Goal: Task Accomplishment & Management: Use online tool/utility

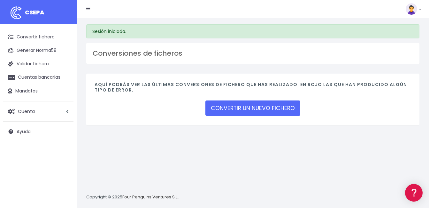
click at [345, 134] on div "Aquí podrás ver las últimas conversiones de fichero que has realizado. En rojo …" at bounding box center [252, 103] width 343 height 60
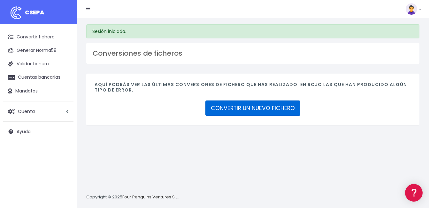
click at [273, 111] on link "CONVERTIR UN NUEVO FICHERO" at bounding box center [252, 107] width 95 height 15
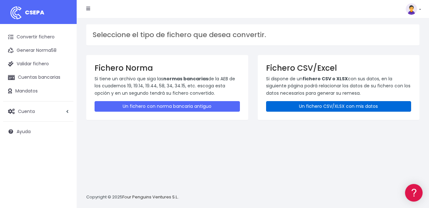
click at [297, 106] on link "Un fichero CSV/XLSX con mis datos" at bounding box center [338, 106] width 145 height 11
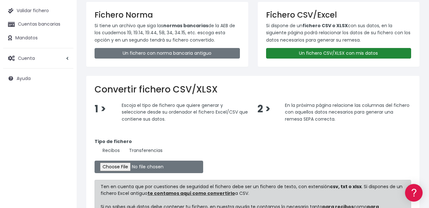
scroll to position [128, 0]
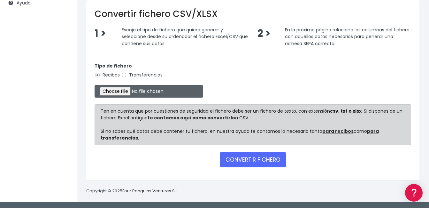
click at [124, 92] on input "file" at bounding box center [149, 91] width 109 height 12
type input "C:\fakepath\CLUB TAURINO GIROS BANCARIOS IBAN CORRECTO PARA CSV.csv"
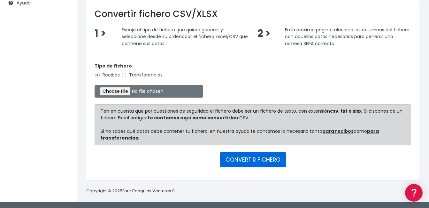
click at [263, 157] on button "CONVERTIR FICHERO" at bounding box center [253, 159] width 66 height 15
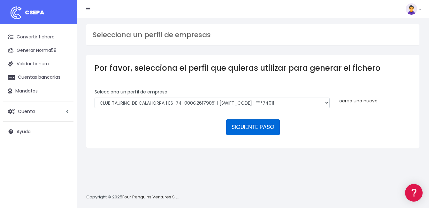
click at [258, 128] on button "SIGUIENTE PASO" at bounding box center [253, 126] width 54 height 15
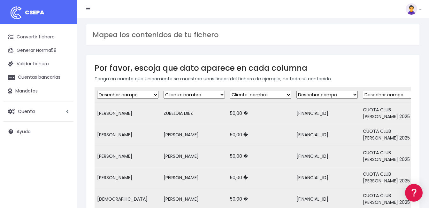
click at [135, 93] on select "Desechar campo Cliente: nombre Cliente: DNI Cliente: Email Cliente: Dirección C…" at bounding box center [127, 95] width 61 height 8
select select "debtor"
click at [97, 91] on select "Desechar campo Cliente: nombre Cliente: DNI Cliente: Email Cliente: Dirección C…" at bounding box center [127, 95] width 61 height 8
click at [189, 94] on select "Desechar campo Cliente: nombre Cliente: DNI Cliente: Email Cliente: Dirección C…" at bounding box center [194, 95] width 61 height 8
click at [266, 93] on select "Desechar campo Cliente: nombre Cliente: DNI Cliente: Email Cliente: Dirección C…" at bounding box center [260, 95] width 61 height 8
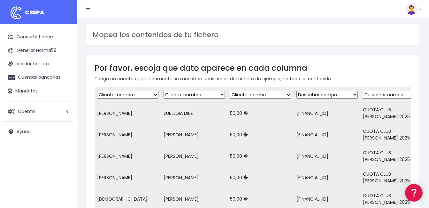
select select "amount"
click at [230, 91] on select "Desechar campo Cliente: nombre Cliente: DNI Cliente: Email Cliente: Dirección C…" at bounding box center [260, 95] width 61 height 8
click at [341, 39] on div "Mapea los contenidos de tu fichero" at bounding box center [252, 34] width 333 height 21
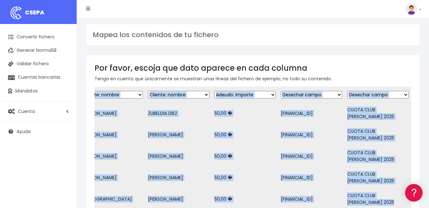
drag, startPoint x: 212, startPoint y: 186, endPoint x: 120, endPoint y: 181, distance: 91.5
click at [120, 181] on form "Desechar campo Cliente: nombre Cliente: DNI Cliente: Email Cliente: Dirección C…" at bounding box center [253, 203] width 317 height 232
drag, startPoint x: 120, startPoint y: 181, endPoint x: 165, endPoint y: 186, distance: 45.3
click at [158, 185] on form "Desechar campo Cliente: nombre Cliente: DNI Cliente: Email Cliente: Dirección C…" at bounding box center [253, 203] width 317 height 232
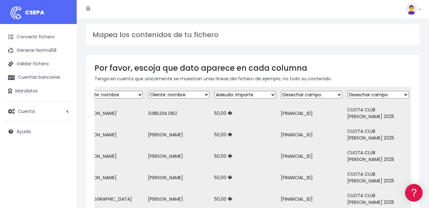
click at [303, 58] on div "Por favor, escoja que dato aparece en cada columna Tenga en cuenta que únicamen…" at bounding box center [252, 191] width 333 height 272
click at [306, 98] on select "Desechar campo Cliente: nombre Cliente: DNI Cliente: Email Cliente: Dirección C…" at bounding box center [311, 95] width 61 height 8
select select "iban"
click at [281, 91] on select "Desechar campo Cliente: nombre Cliente: DNI Cliente: Email Cliente: Dirección C…" at bounding box center [311, 95] width 61 height 8
click at [372, 93] on select "Desechar campo Cliente: nombre Cliente: DNI Cliente: Email Cliente: Dirección C…" at bounding box center [377, 95] width 61 height 8
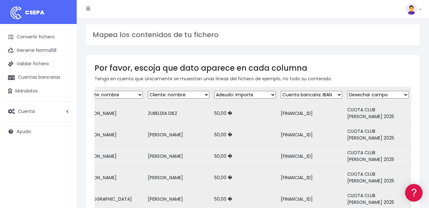
select select "reference"
click at [347, 91] on select "Desechar campo Cliente: nombre Cliente: DNI Cliente: Email Cliente: Dirección C…" at bounding box center [377, 95] width 61 height 8
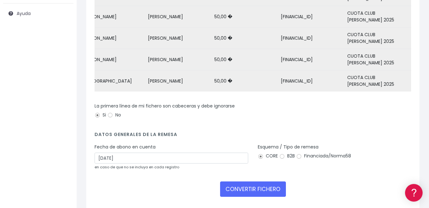
scroll to position [119, 0]
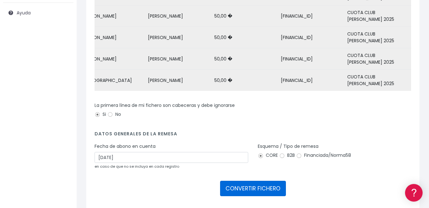
click at [268, 180] on button "CONVERTIR FICHERO" at bounding box center [253, 187] width 66 height 15
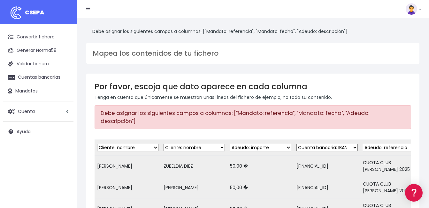
click at [386, 143] on select "Desechar campo Cliente: nombre Cliente: DNI Cliente: Email Cliente: Dirección C…" at bounding box center [393, 147] width 61 height 8
select select "description"
click at [364, 143] on select "Desechar campo Cliente: nombre Cliente: DNI Cliente: Email Cliente: Dirección C…" at bounding box center [393, 147] width 61 height 8
drag, startPoint x: 254, startPoint y: 113, endPoint x: 341, endPoint y: 114, distance: 86.9
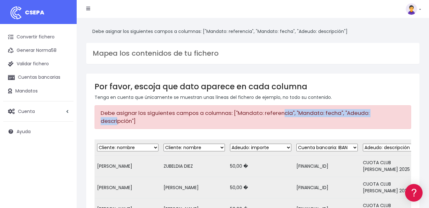
click at [341, 114] on div "Debe asignar los siguientes campos a columnas: ["Mandato: referencia", "Mandato…" at bounding box center [253, 116] width 317 height 23
drag, startPoint x: 341, startPoint y: 114, endPoint x: 331, endPoint y: 114, distance: 9.9
copy div ""Mandato: referencia", "Mandato: fecha""
click at [38, 35] on link "Convertir fichero" at bounding box center [38, 36] width 70 height 13
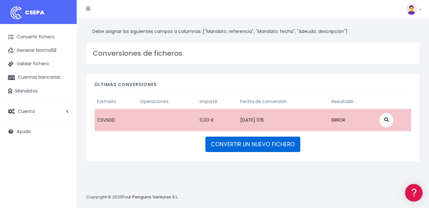
click at [273, 142] on link "CONVERTIR UN NUEVO FICHERO" at bounding box center [252, 143] width 95 height 15
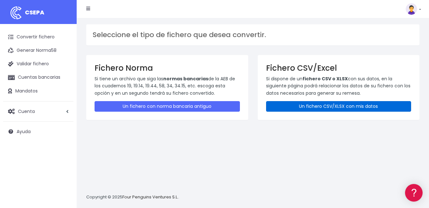
click at [325, 106] on link "Un fichero CSV/XLSX con mis datos" at bounding box center [338, 106] width 145 height 11
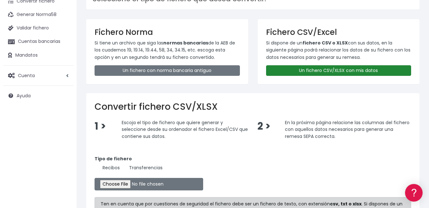
scroll to position [96, 0]
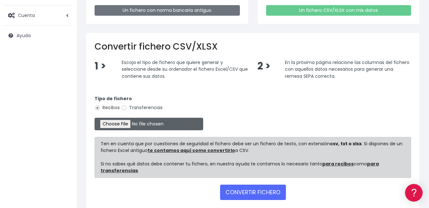
click at [118, 124] on input "file" at bounding box center [149, 124] width 109 height 12
type input "C:\fakepath\CLUB TAURINO GIROS BANCARIOS IBAN CORRECTO PARA CSV.csv"
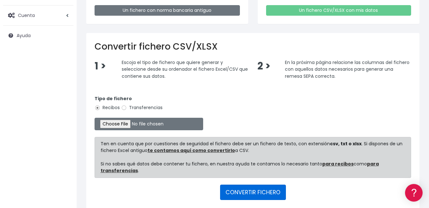
click at [239, 189] on button "CONVERTIR FICHERO" at bounding box center [253, 191] width 66 height 15
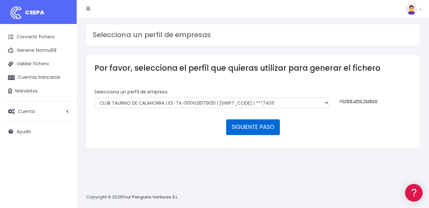
click at [269, 126] on button "SIGUIENTE PASO" at bounding box center [253, 126] width 54 height 15
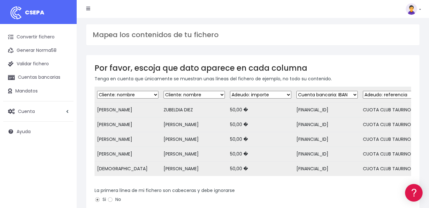
click at [129, 94] on select "Desechar campo Cliente: nombre Cliente: DNI Cliente: Email Cliente: Dirección C…" at bounding box center [127, 95] width 61 height 8
click at [97, 91] on select "Desechar campo Cliente: nombre Cliente: DNI Cliente: Email Cliente: Dirección C…" at bounding box center [127, 95] width 61 height 8
click at [203, 94] on select "Desechar campo Cliente: nombre Cliente: DNI Cliente: Email Cliente: Dirección C…" at bounding box center [194, 95] width 61 height 8
click at [164, 91] on select "Desechar campo Cliente: nombre Cliente: DNI Cliente: Email Cliente: Dirección C…" at bounding box center [194, 95] width 61 height 8
click at [278, 95] on select "Desechar campo Cliente: nombre Cliente: DNI Cliente: Email Cliente: Dirección C…" at bounding box center [260, 95] width 61 height 8
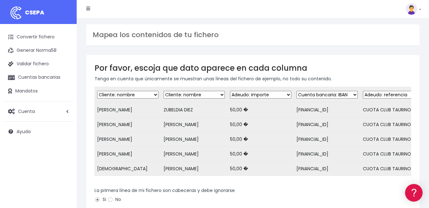
click at [278, 95] on select "Desechar campo Cliente: nombre Cliente: DNI Cliente: Email Cliente: Dirección C…" at bounding box center [260, 95] width 61 height 8
drag, startPoint x: 311, startPoint y: 95, endPoint x: 320, endPoint y: 94, distance: 9.0
click at [311, 95] on select "Desechar campo Cliente: nombre Cliente: DNI Cliente: Email Cliente: Dirección C…" at bounding box center [326, 95] width 61 height 8
drag, startPoint x: 322, startPoint y: 93, endPoint x: 330, endPoint y: 94, distance: 8.4
click at [324, 93] on select "Desechar campo Cliente: nombre Cliente: DNI Cliente: Email Cliente: Dirección C…" at bounding box center [326, 95] width 61 height 8
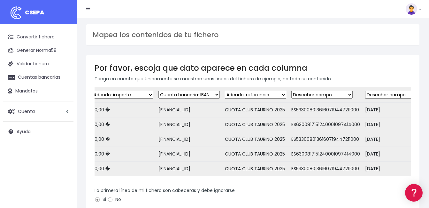
scroll to position [0, 139]
click at [269, 96] on select "Desechar campo Cliente: nombre Cliente: DNI Cliente: Email Cliente: Dirección C…" at bounding box center [254, 95] width 61 height 8
select select "description"
click at [226, 91] on select "Desechar campo Cliente: nombre Cliente: DNI Cliente: Email Cliente: Dirección C…" at bounding box center [254, 95] width 61 height 8
click at [315, 96] on select "Desechar campo Cliente: nombre Cliente: DNI Cliente: Email Cliente: Dirección C…" at bounding box center [321, 95] width 61 height 8
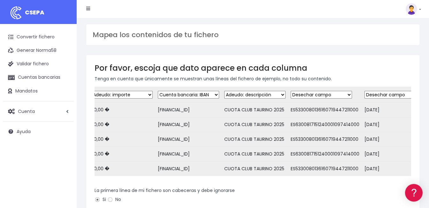
click at [292, 91] on select "Desechar campo Cliente: nombre Cliente: DNI Cliente: Email Cliente: Dirección C…" at bounding box center [321, 95] width 61 height 8
click at [377, 95] on select "Desechar campo Cliente: nombre Cliente: DNI Cliente: Email Cliente: Dirección C…" at bounding box center [395, 95] width 61 height 8
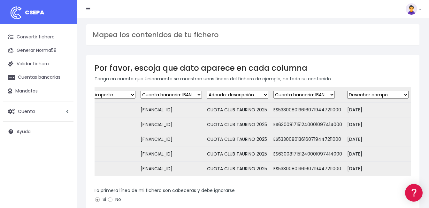
click at [311, 95] on select "Desechar campo Cliente: nombre Cliente: DNI Cliente: Email Cliente: Dirección C…" at bounding box center [303, 95] width 61 height 8
select select "mandate_reference"
click at [273, 91] on select "Desechar campo Cliente: nombre Cliente: DNI Cliente: Email Cliente: Dirección C…" at bounding box center [303, 95] width 61 height 8
click at [384, 95] on select "Desechar campo Cliente: nombre Cliente: DNI Cliente: Email Cliente: Dirección C…" at bounding box center [377, 95] width 61 height 8
select select "mandate_signed_at"
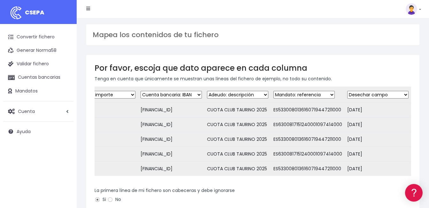
click at [347, 91] on select "Desechar campo Cliente: nombre Cliente: DNI Cliente: Email Cliente: Dirección C…" at bounding box center [377, 95] width 61 height 8
click at [353, 52] on div "Mapea los contenidos de tu fichero Por favor, escoja que dato aparece en cada c…" at bounding box center [253, 166] width 352 height 297
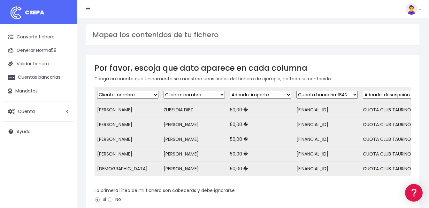
scroll to position [96, 0]
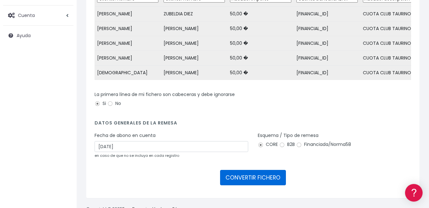
click at [237, 178] on button "CONVERTIR FICHERO" at bounding box center [253, 177] width 66 height 15
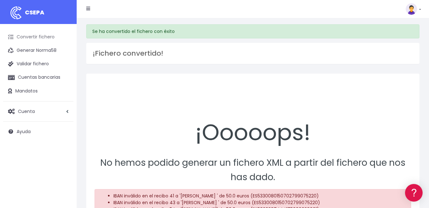
click at [42, 32] on link "Convertir fichero" at bounding box center [38, 36] width 70 height 13
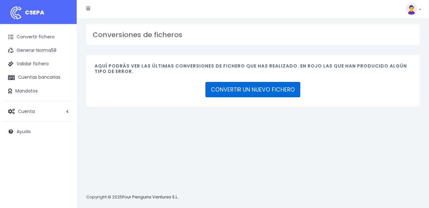
click at [237, 87] on link "CONVERTIR UN NUEVO FICHERO" at bounding box center [252, 89] width 95 height 15
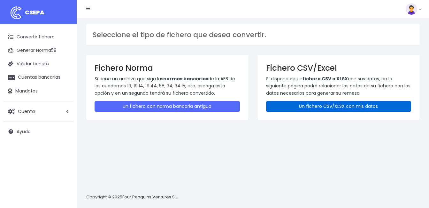
click at [340, 107] on link "Un fichero CSV/XLSX con mis datos" at bounding box center [338, 106] width 145 height 11
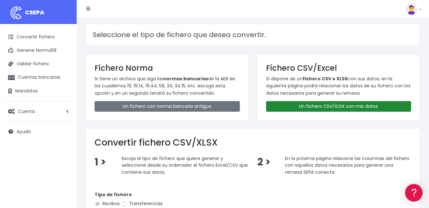
scroll to position [128, 0]
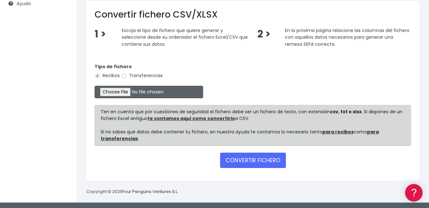
click at [117, 89] on input "file" at bounding box center [149, 92] width 109 height 12
type input "C:\fakepath\CLUB TAURINO GIROS BANCARIOS IBAN CORRECTO PARA CSV.csv"
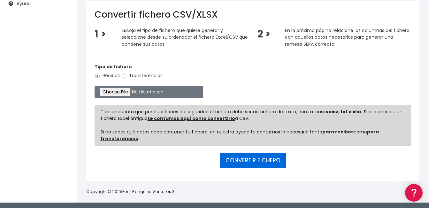
click at [253, 161] on button "CONVERTIR FICHERO" at bounding box center [253, 159] width 66 height 15
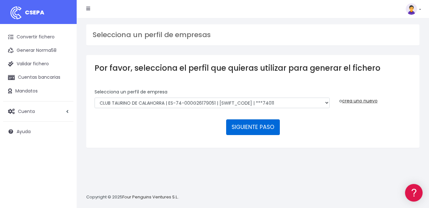
click at [256, 126] on button "SIGUIENTE PASO" at bounding box center [253, 126] width 54 height 15
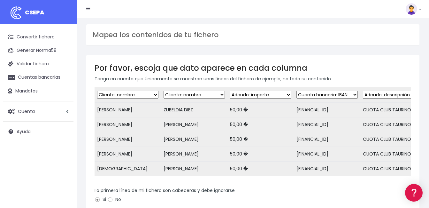
click at [123, 94] on select "Desechar campo Cliente: nombre Cliente: DNI Cliente: Email Cliente: Dirección C…" at bounding box center [127, 95] width 61 height 8
click at [257, 93] on select "Desechar campo Cliente: nombre Cliente: DNI Cliente: Email Cliente: Dirección C…" at bounding box center [260, 95] width 61 height 8
drag, startPoint x: 257, startPoint y: 93, endPoint x: 264, endPoint y: 94, distance: 7.0
click at [257, 93] on select "Desechar campo Cliente: nombre Cliente: DNI Cliente: Email Cliente: Dirección C…" at bounding box center [260, 95] width 61 height 8
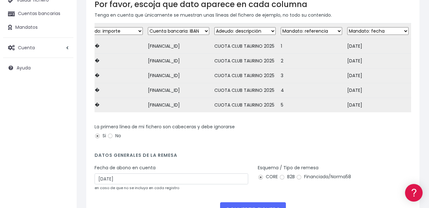
scroll to position [119, 0]
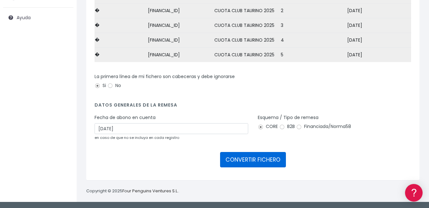
click at [265, 159] on button "CONVERTIR FICHERO" at bounding box center [253, 159] width 66 height 15
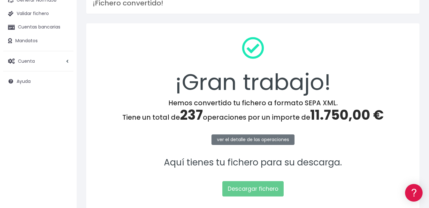
scroll to position [64, 0]
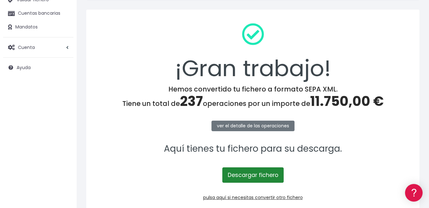
click at [256, 176] on link "Descargar fichero" at bounding box center [252, 174] width 61 height 15
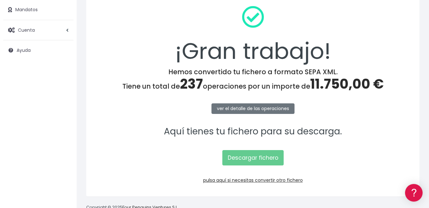
scroll to position [97, 0]
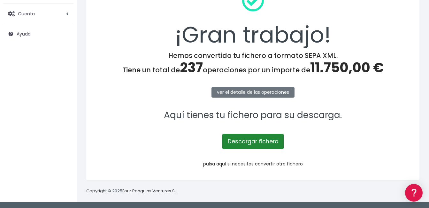
click at [254, 143] on link "Descargar fichero" at bounding box center [252, 141] width 61 height 15
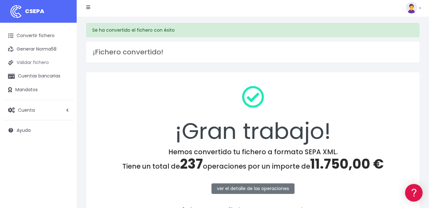
scroll to position [0, 0]
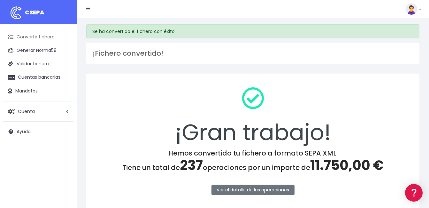
click at [42, 38] on link "Convertir fichero" at bounding box center [38, 36] width 70 height 13
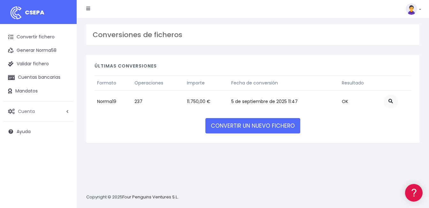
click at [32, 113] on span "Cuenta" at bounding box center [26, 111] width 17 height 6
click at [31, 127] on link "Perfiles" at bounding box center [41, 127] width 63 height 12
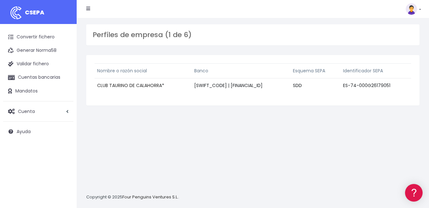
click at [126, 85] on link "CLUB TAURINO DE CALAHORRA" at bounding box center [129, 85] width 65 height 6
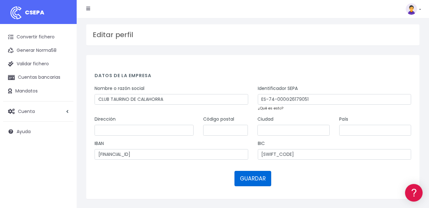
click at [256, 177] on button "GUARDAR" at bounding box center [252, 178] width 37 height 15
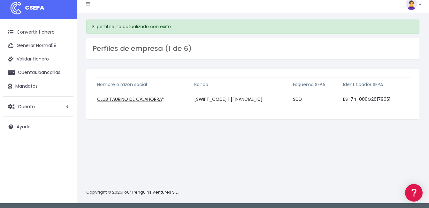
scroll to position [6, 0]
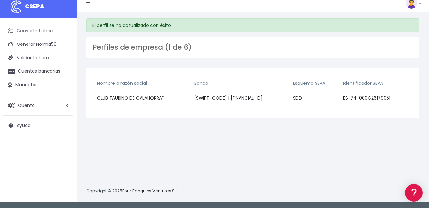
click at [39, 31] on link "Convertir fichero" at bounding box center [38, 30] width 70 height 13
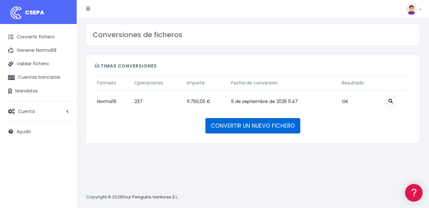
click at [231, 125] on link "CONVERTIR UN NUEVO FICHERO" at bounding box center [252, 125] width 95 height 15
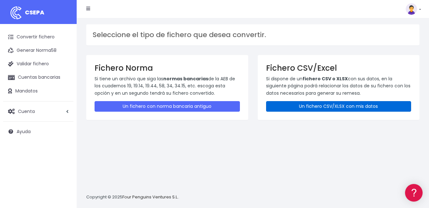
click at [309, 107] on link "Un fichero CSV/XLSX con mis datos" at bounding box center [338, 106] width 145 height 11
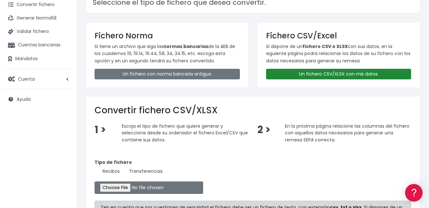
scroll to position [96, 0]
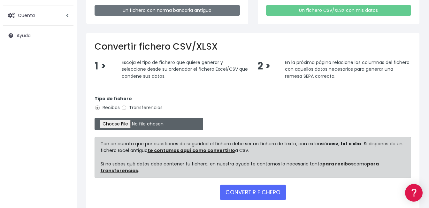
click at [115, 124] on input "file" at bounding box center [149, 124] width 109 height 12
click at [122, 123] on input "file" at bounding box center [149, 124] width 109 height 12
type input "C:\fakepath\CLUB TAURINO GIROS BANCARIOS IBAN CORRECTO PARA CSV.csv"
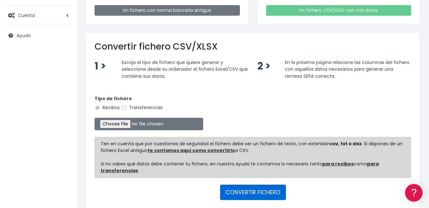
click at [250, 188] on button "CONVERTIR FICHERO" at bounding box center [253, 191] width 66 height 15
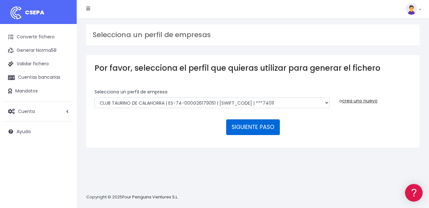
click at [265, 129] on button "SIGUIENTE PASO" at bounding box center [253, 126] width 54 height 15
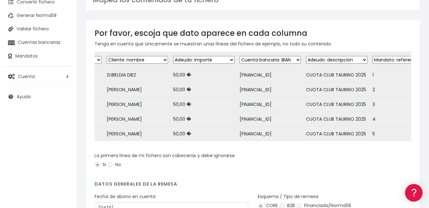
scroll to position [96, 0]
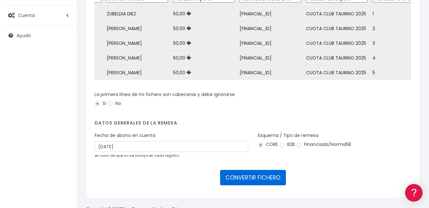
click at [253, 182] on button "CONVERTIR FICHERO" at bounding box center [253, 177] width 66 height 15
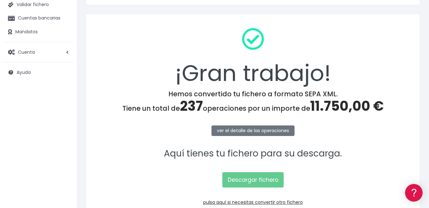
scroll to position [96, 0]
